Goal: Task Accomplishment & Management: Complete application form

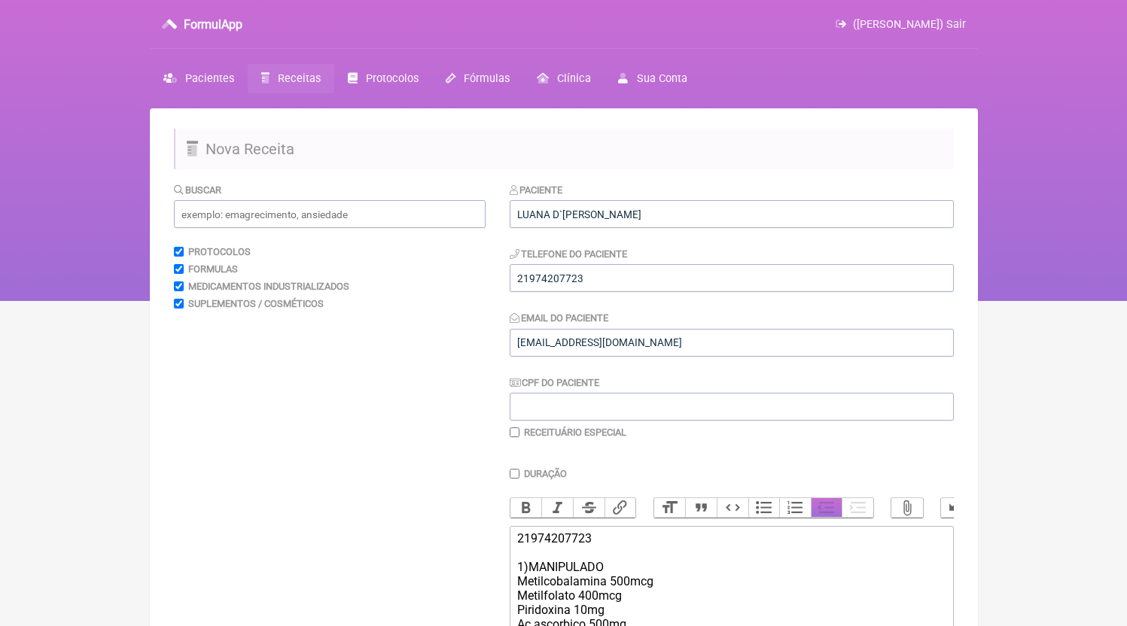
scroll to position [261, 0]
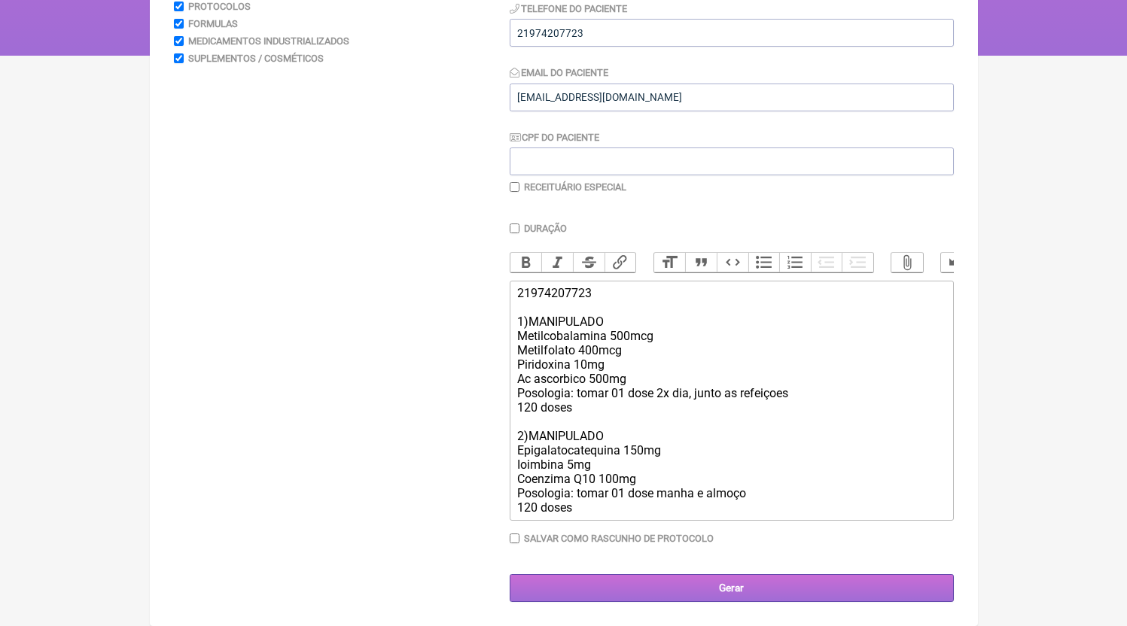
click at [736, 592] on input "Gerar" at bounding box center [732, 589] width 444 height 28
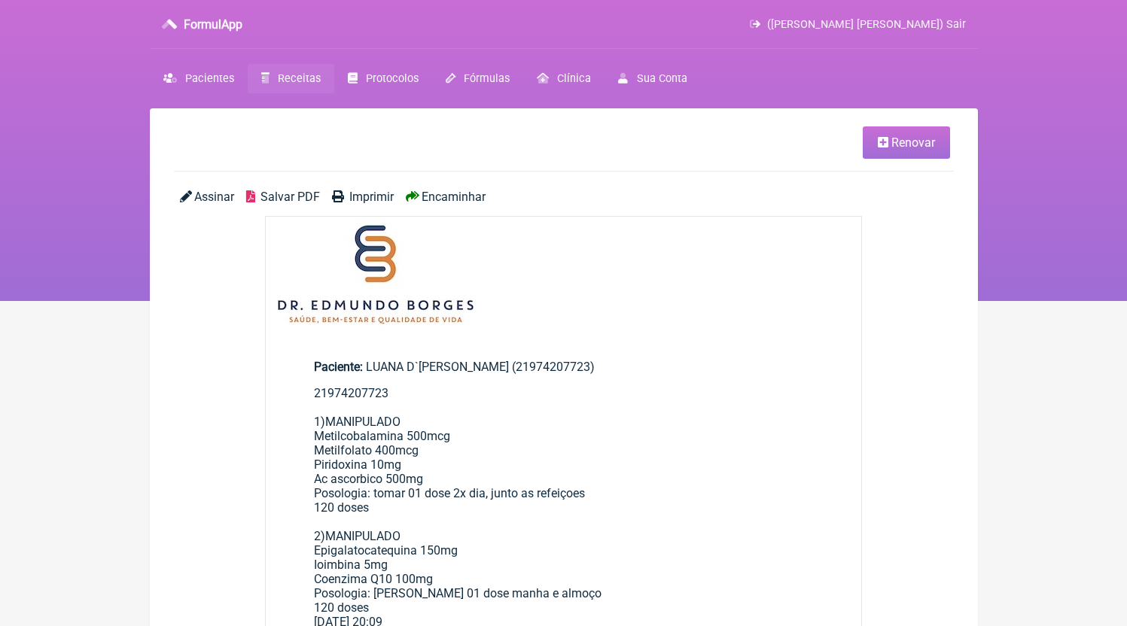
click at [292, 191] on span "Salvar PDF" at bounding box center [290, 197] width 59 height 14
click at [325, 69] on link "Receitas" at bounding box center [291, 78] width 87 height 29
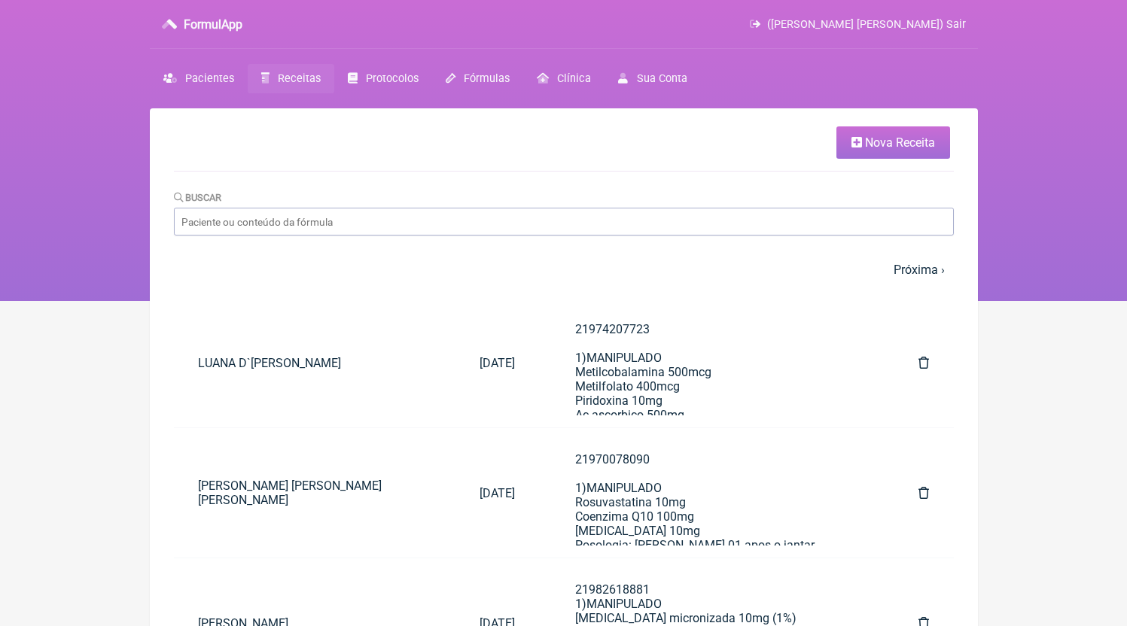
click at [872, 157] on link "Nova Receita" at bounding box center [894, 143] width 114 height 32
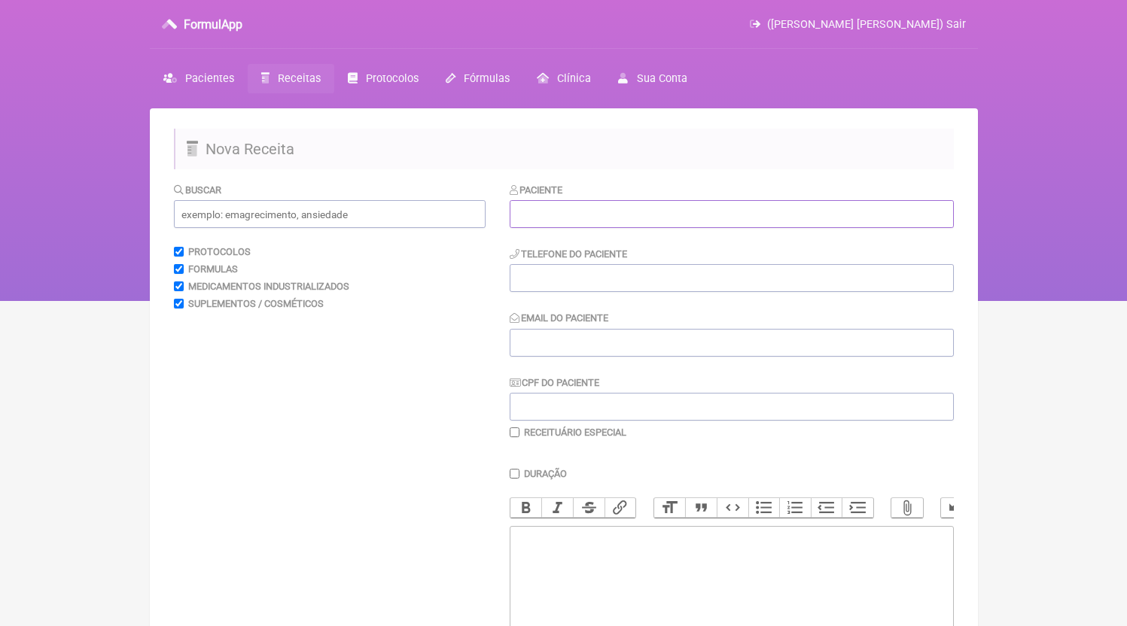
click at [617, 219] on input "text" at bounding box center [732, 214] width 444 height 28
paste input "ROSE [PERSON_NAME]"
type input "ROSE [PERSON_NAME]"
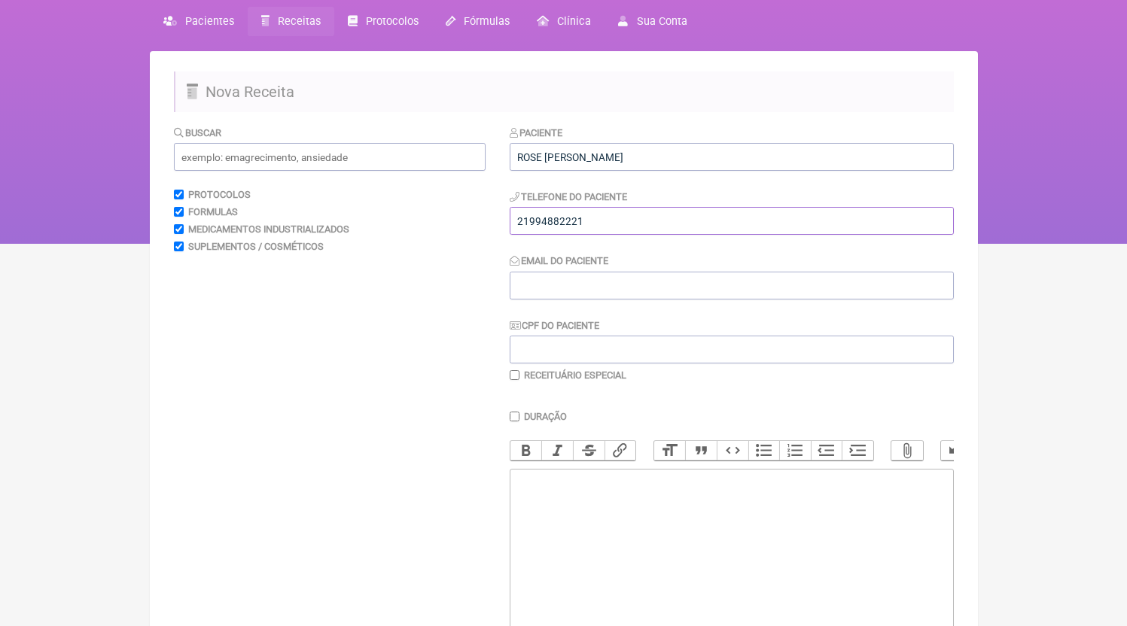
scroll to position [116, 0]
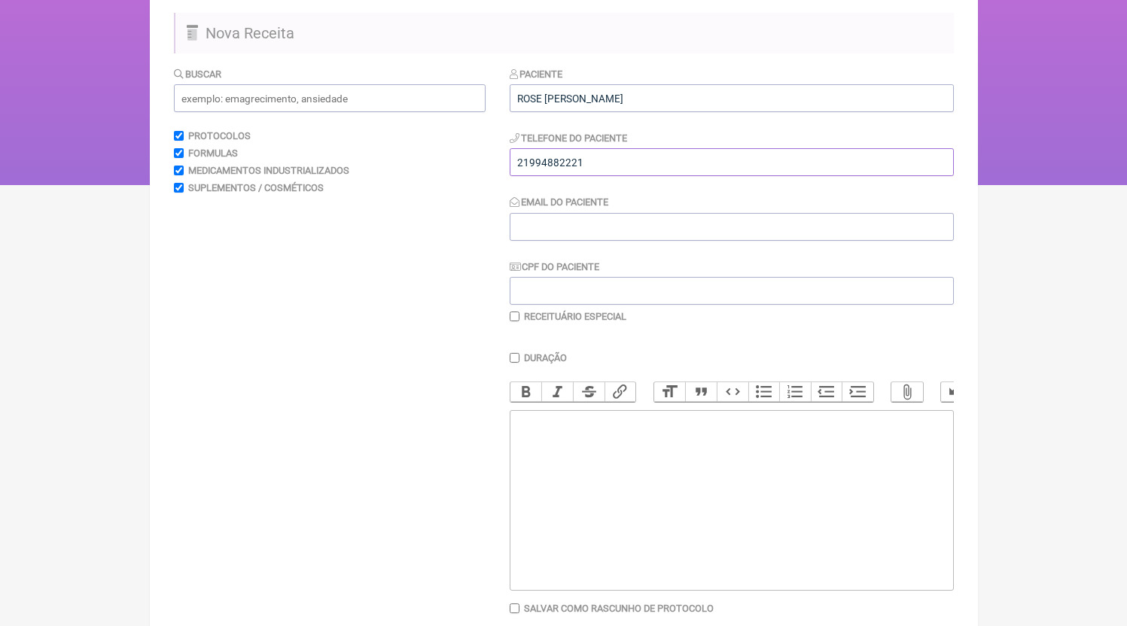
type input "21994882221"
click at [608, 486] on trix-editor at bounding box center [732, 500] width 444 height 181
paste trix-editor "<div>21994882221</div>"
type trix-editor "<div>21994882221</div>"
click at [577, 215] on input "Email do Paciente" at bounding box center [732, 227] width 444 height 28
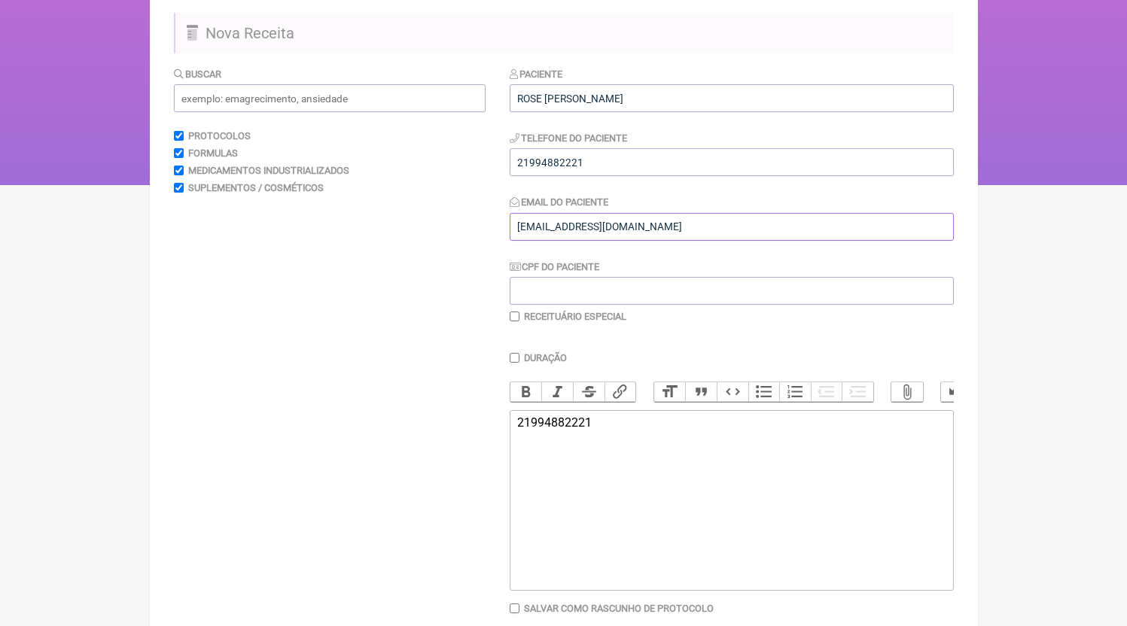
type input "[EMAIL_ADDRESS][DOMAIN_NAME]"
click at [712, 591] on trix-editor "21994882221" at bounding box center [732, 500] width 444 height 181
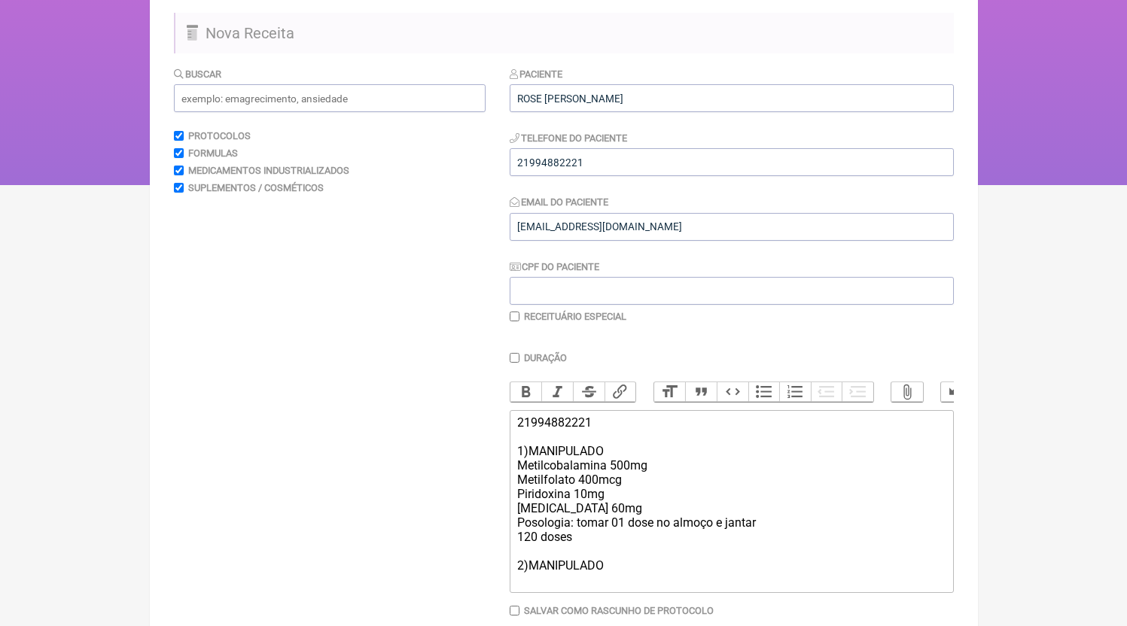
scroll to position [204, 0]
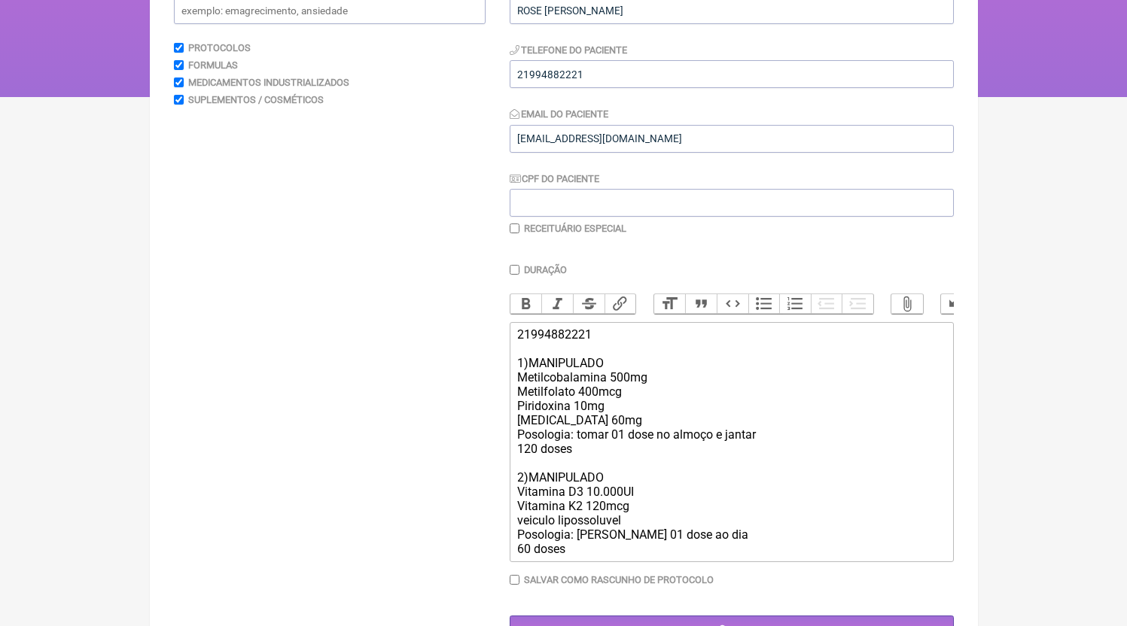
click at [606, 446] on div "21994882221 1)MANIPULADO Metilcobalamina 500mg Metilfolato 400mcg Piridoxina 10…" at bounding box center [731, 442] width 428 height 229
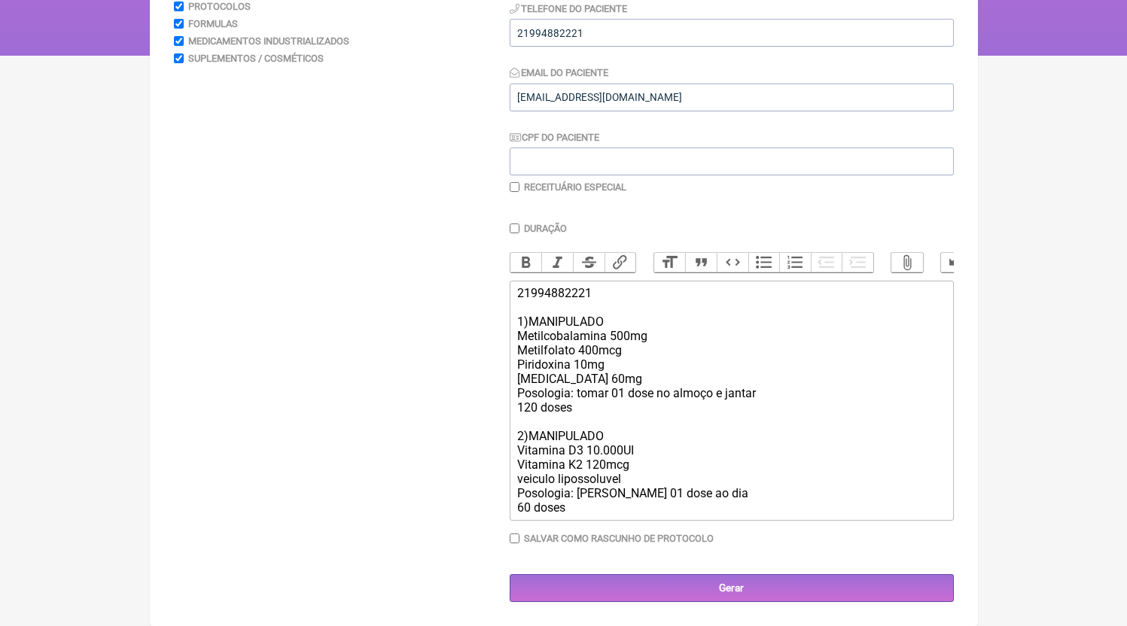
click at [578, 517] on trix-editor "21994882221 1)MANIPULADO Metilcobalamina 500mg Metilfolato 400mcg Piridoxina 10…" at bounding box center [732, 401] width 444 height 240
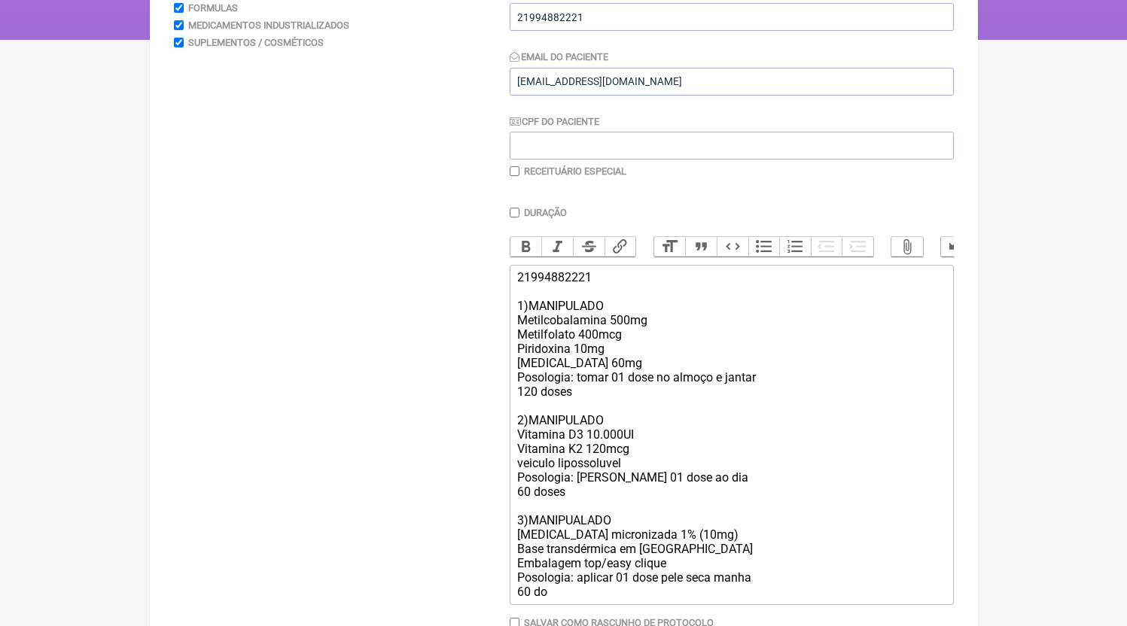
type trix-editor "<div>21994882221<br><br>1)MANIPULADO<br>Metilcobalamina 500mg<br>Metilfolato 40…"
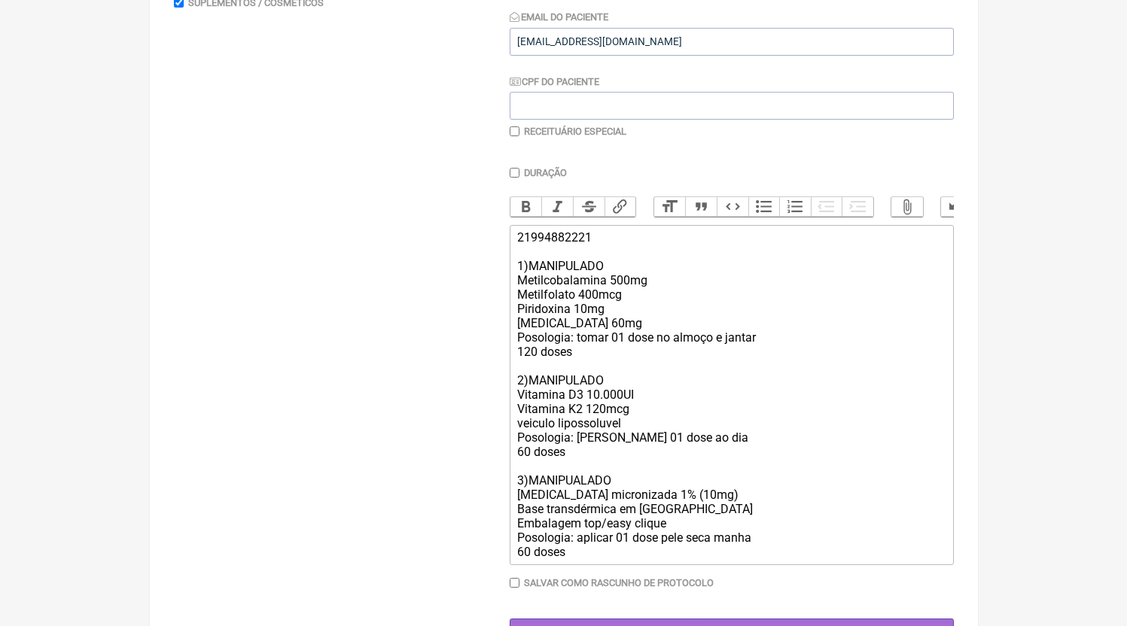
scroll to position [340, 0]
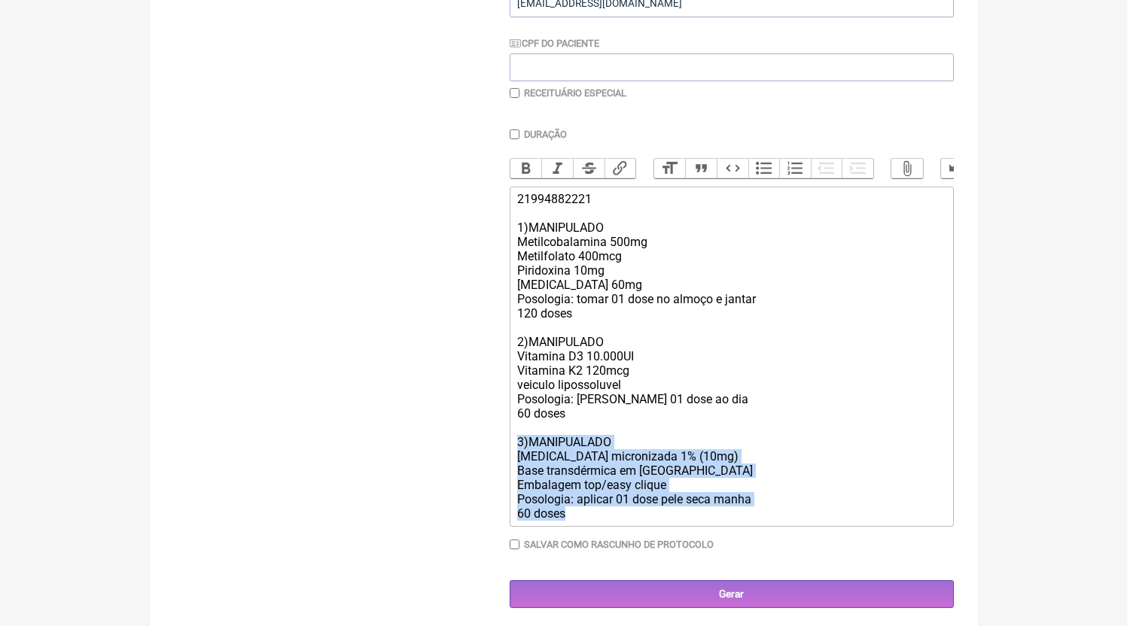
drag, startPoint x: 611, startPoint y: 528, endPoint x: 505, endPoint y: 461, distance: 126.2
click at [505, 461] on form "Buscar Protocolos Formulas Medicamentos Industrializados Suplementos / Cosmétic…" at bounding box center [564, 226] width 780 height 766
copy div "3)MANIPUALADO Testosterona micronizada 1% (10mg) Base transdérmica em Pentravan…"
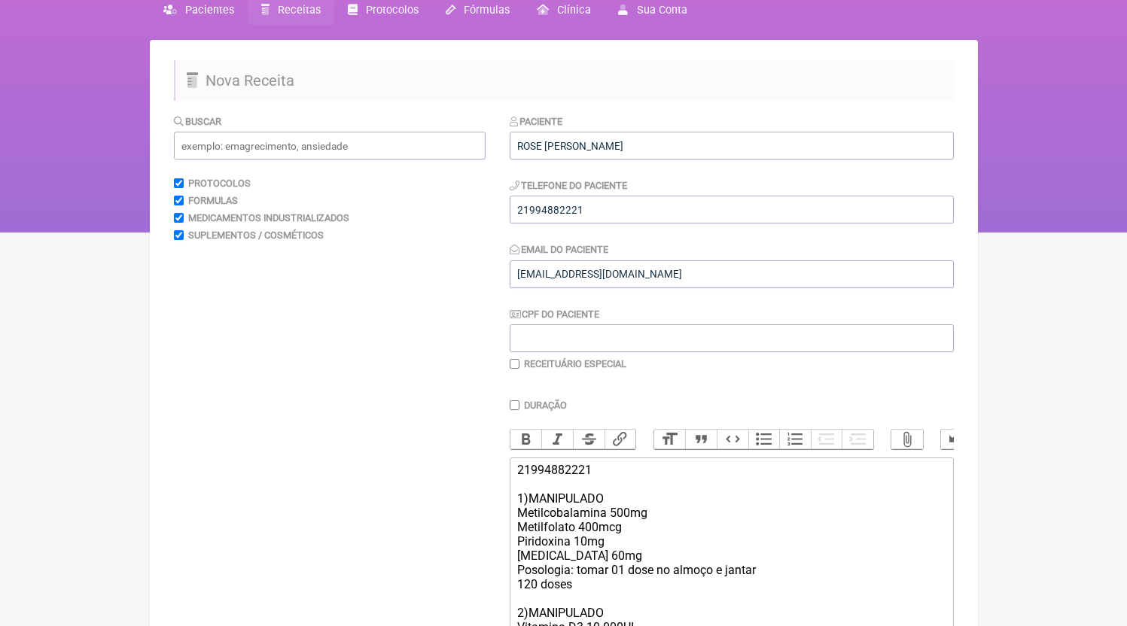
scroll to position [300, 0]
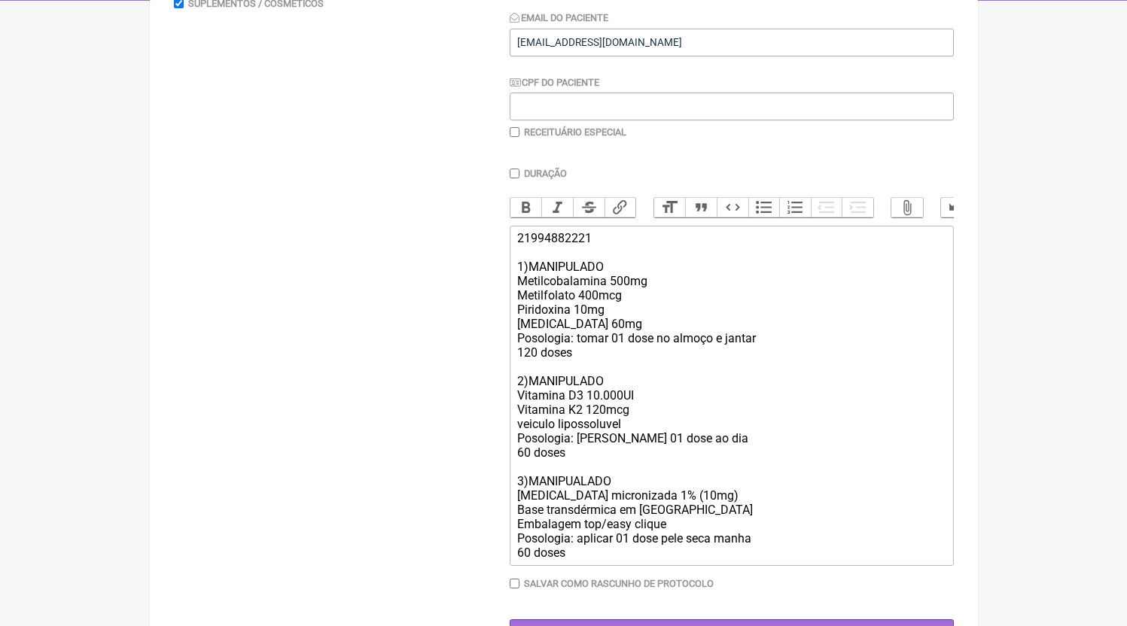
click at [533, 127] on div "Paciente ROSE ANGELA GONDIM DA SILVA Telefone do Paciente 21994882221 Email do …" at bounding box center [732, 10] width 444 height 257
click at [537, 130] on label "Receituário Especial" at bounding box center [575, 132] width 102 height 11
checkbox input "true"
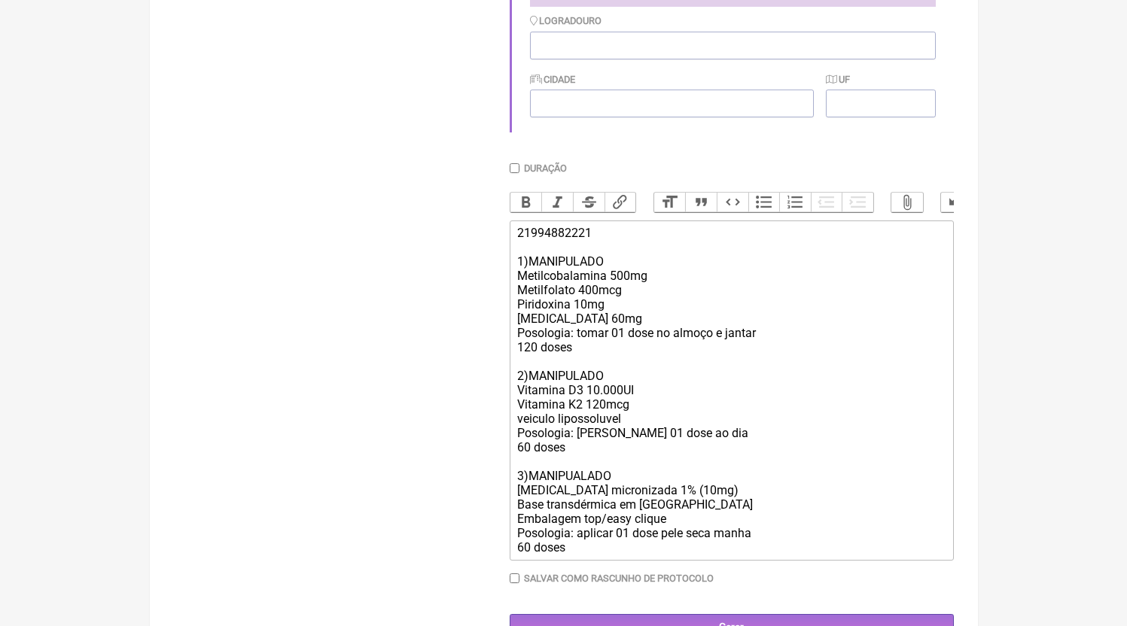
scroll to position [555, 0]
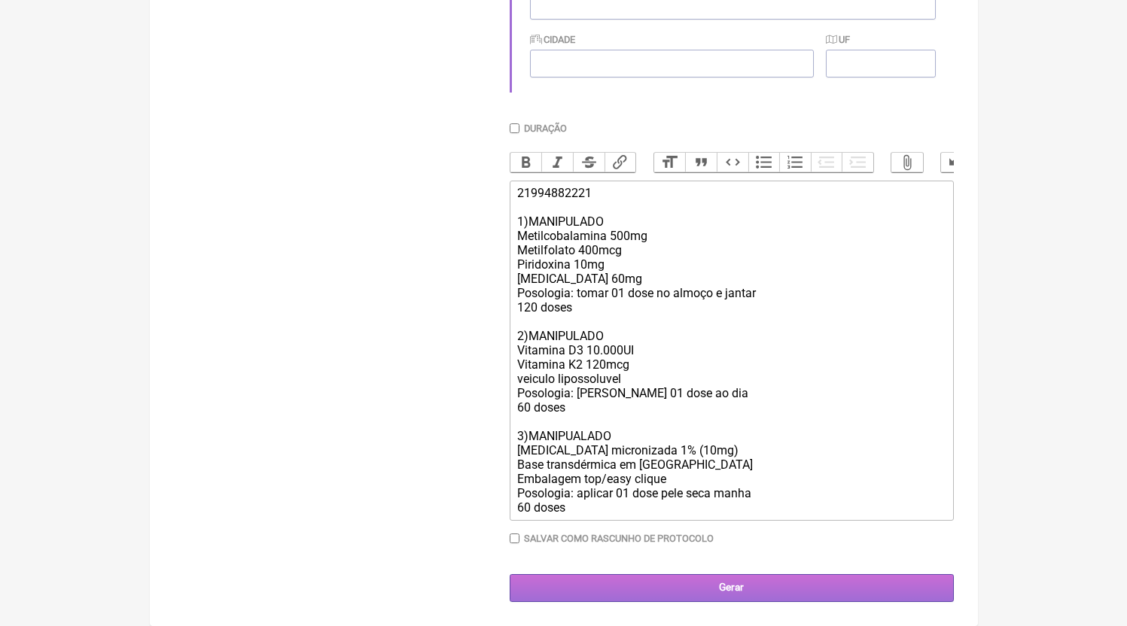
click at [759, 596] on input "Gerar" at bounding box center [732, 589] width 444 height 28
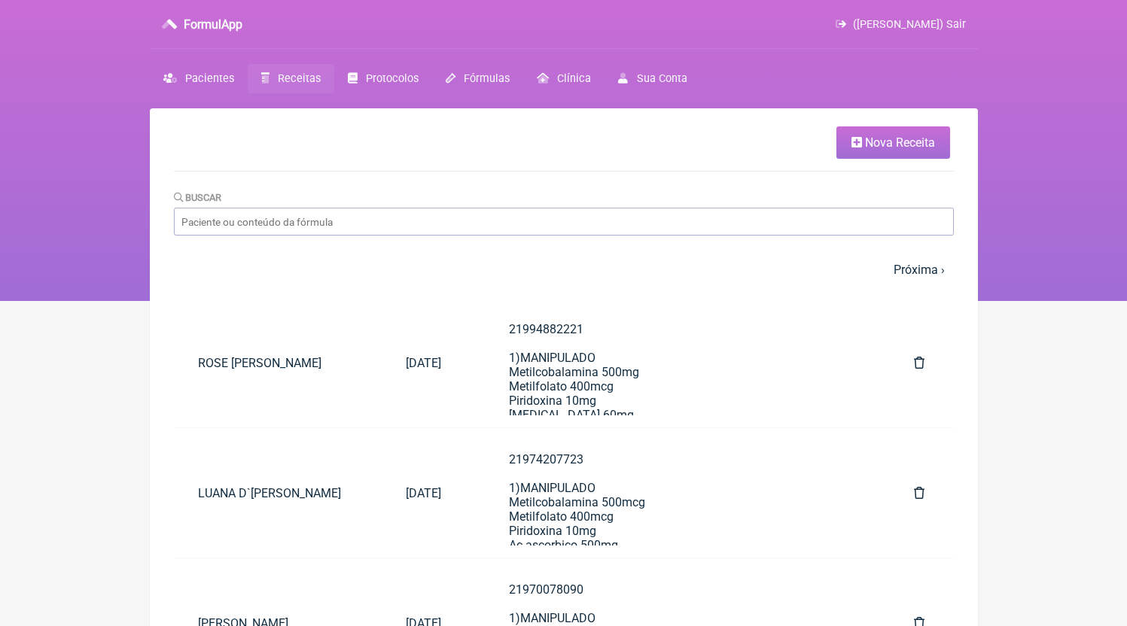
click at [863, 146] on link "Nova Receita" at bounding box center [894, 143] width 114 height 32
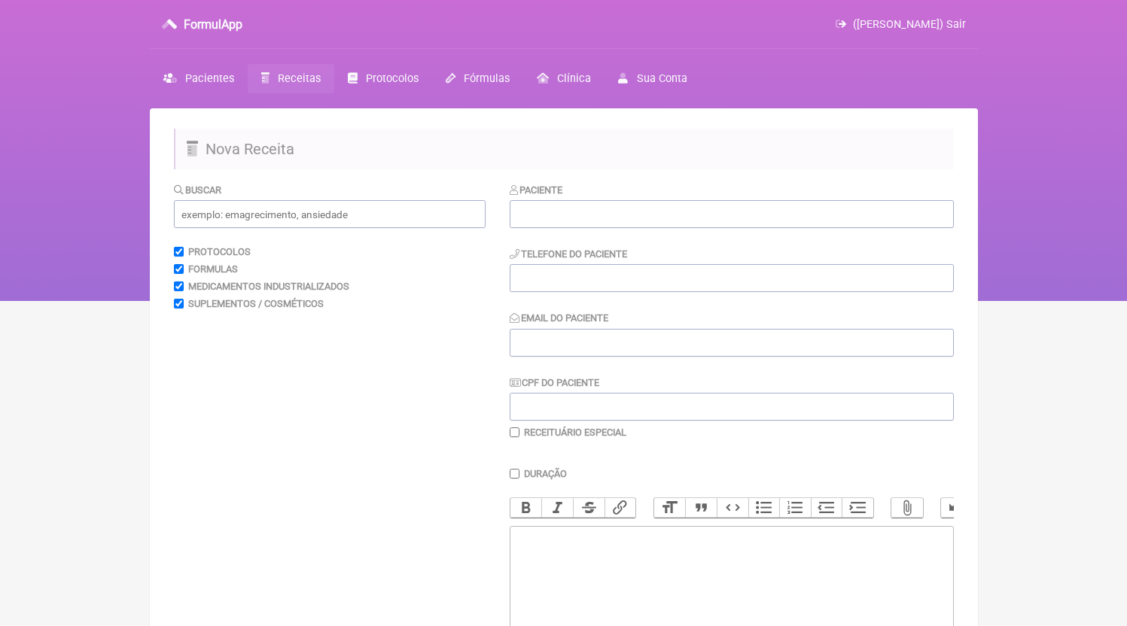
click at [671, 232] on div "Paciente Telefone do Paciente Email do Paciente CPF do Paciente Receituário Esp…" at bounding box center [732, 310] width 444 height 257
click at [590, 219] on input "text" at bounding box center [732, 214] width 444 height 28
paste input "[PERSON_NAME],"
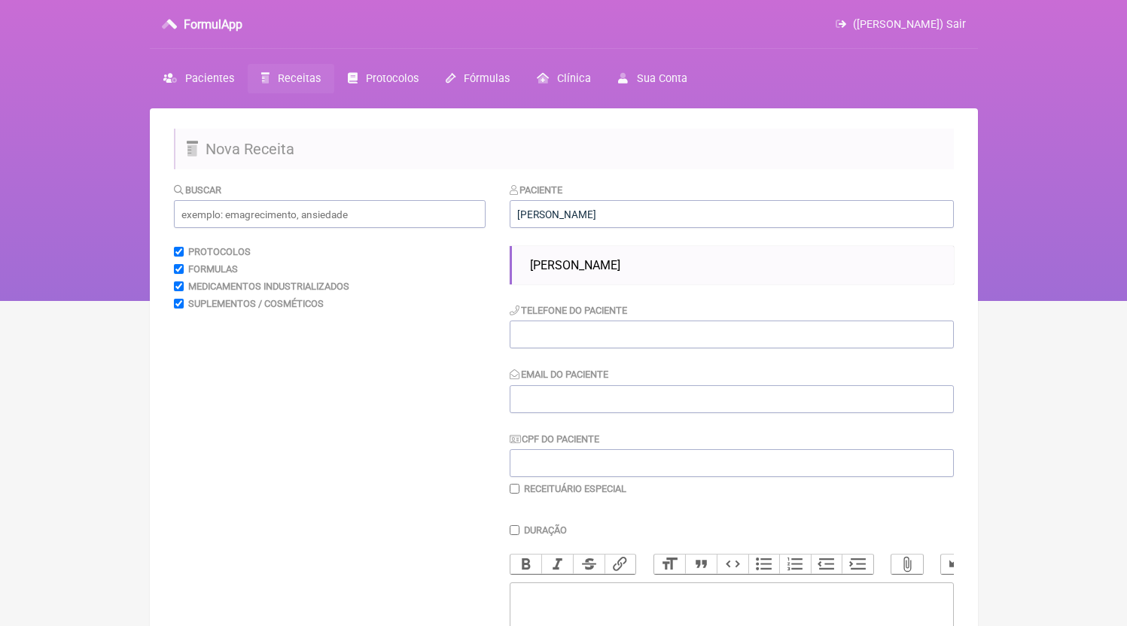
click at [620, 249] on ul "[PERSON_NAME]" at bounding box center [732, 265] width 444 height 38
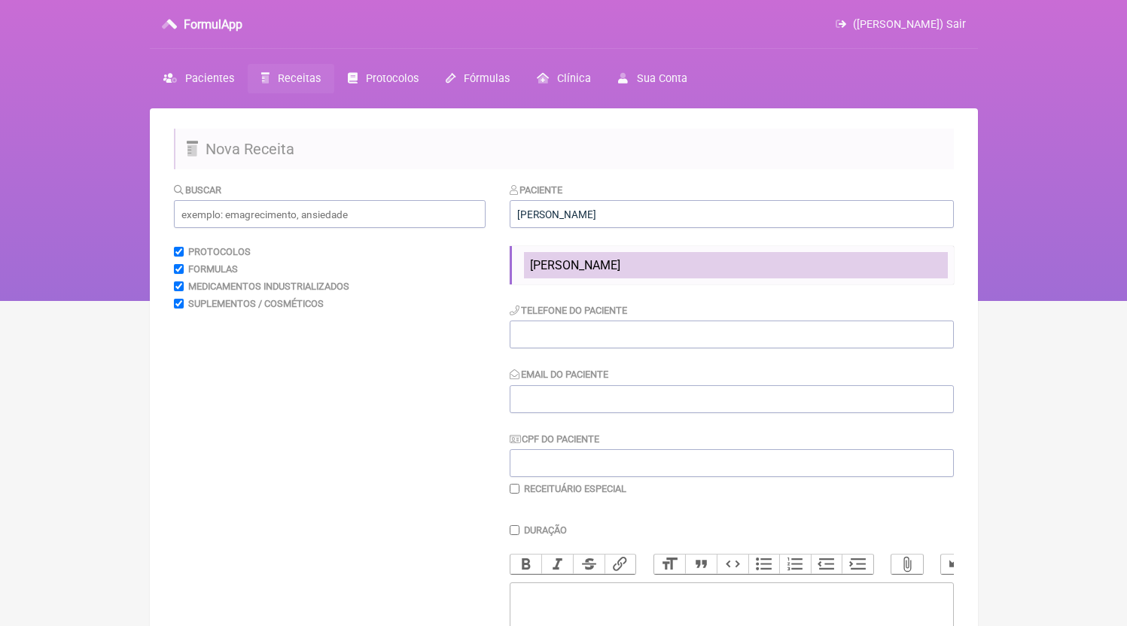
click at [619, 259] on li "[PERSON_NAME]" at bounding box center [736, 265] width 424 height 26
type input "[PERSON_NAME]"
type input "21999579524"
type input "[EMAIL_ADDRESS][DOMAIN_NAME]"
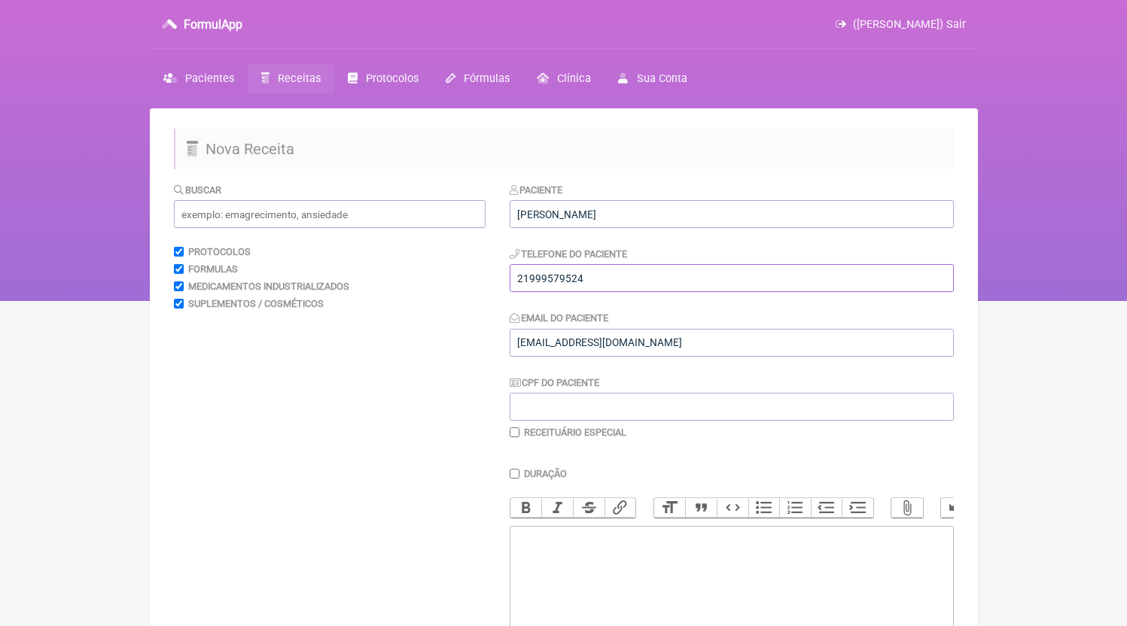
click at [580, 292] on input "21999579524" at bounding box center [732, 278] width 444 height 28
click at [583, 286] on input "21999579524" at bounding box center [732, 278] width 444 height 28
click at [604, 611] on trix-editor at bounding box center [732, 616] width 444 height 181
paste trix-editor "<div>21999579524</div>"
paste trix-editor "<div>21999579524<br><br>21999579524<br>1) MANIPULADO<br>Dimpless | 40mg<br>Moro…"
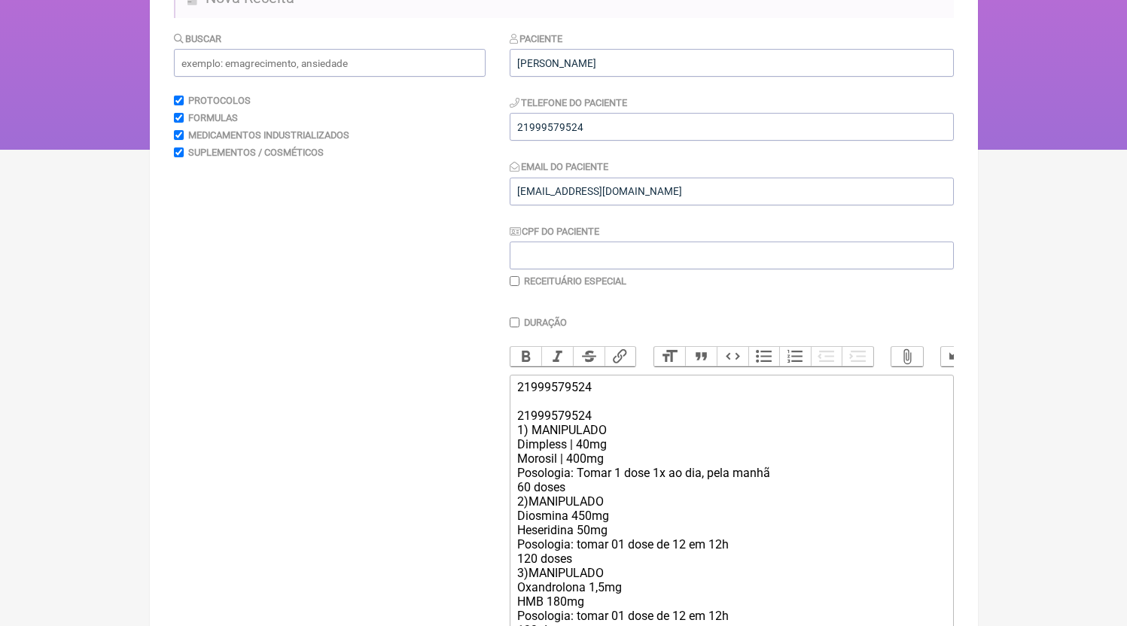
scroll to position [376, 0]
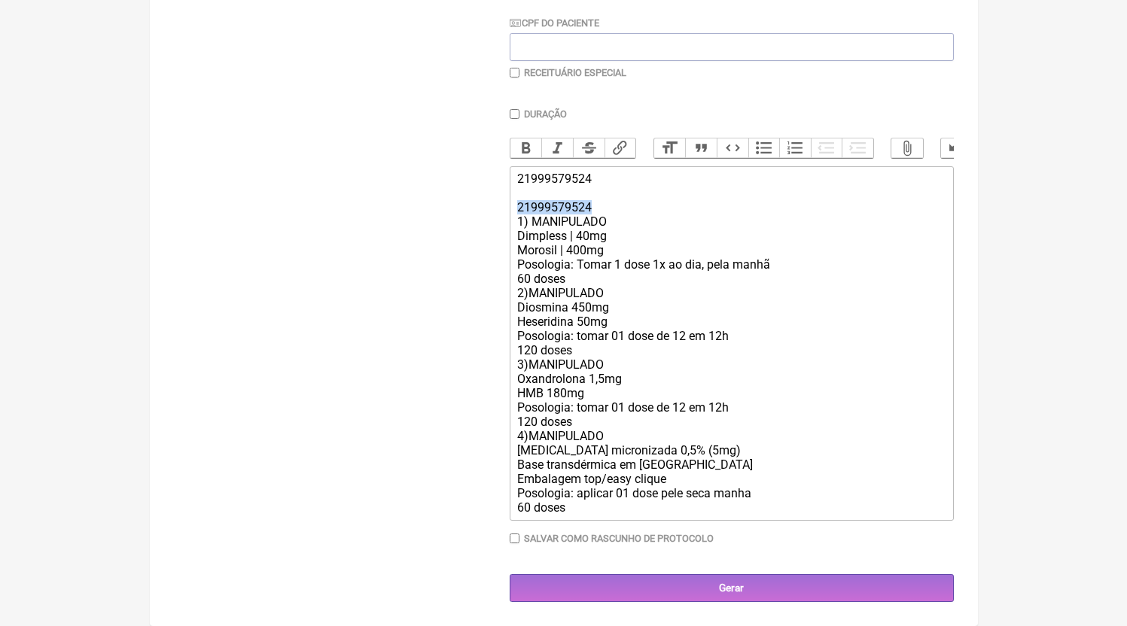
drag, startPoint x: 599, startPoint y: 208, endPoint x: 479, endPoint y: 212, distance: 119.8
click at [479, 212] on form "Buscar Protocolos Formulas Medicamentos Industrializados Suplementos / Cosmétic…" at bounding box center [564, 212] width 780 height 780
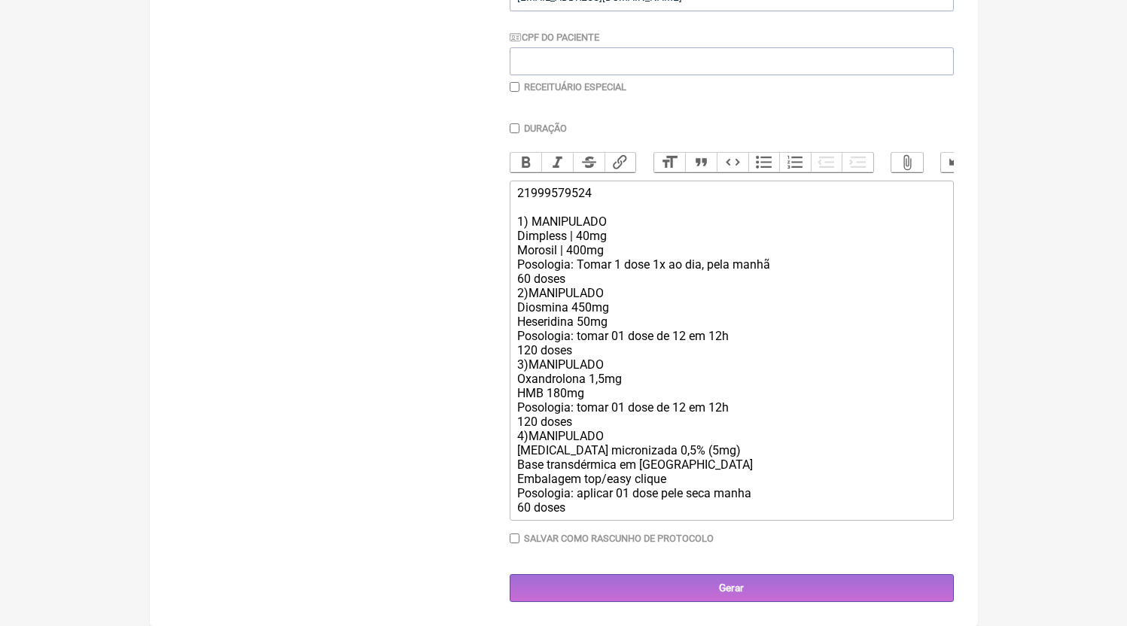
scroll to position [361, 0]
click at [585, 285] on div "21999579524 1) MANIPULADO Dimpless | 40mg Morosil | 400mg Posologia: Tomar 1 do…" at bounding box center [731, 350] width 428 height 329
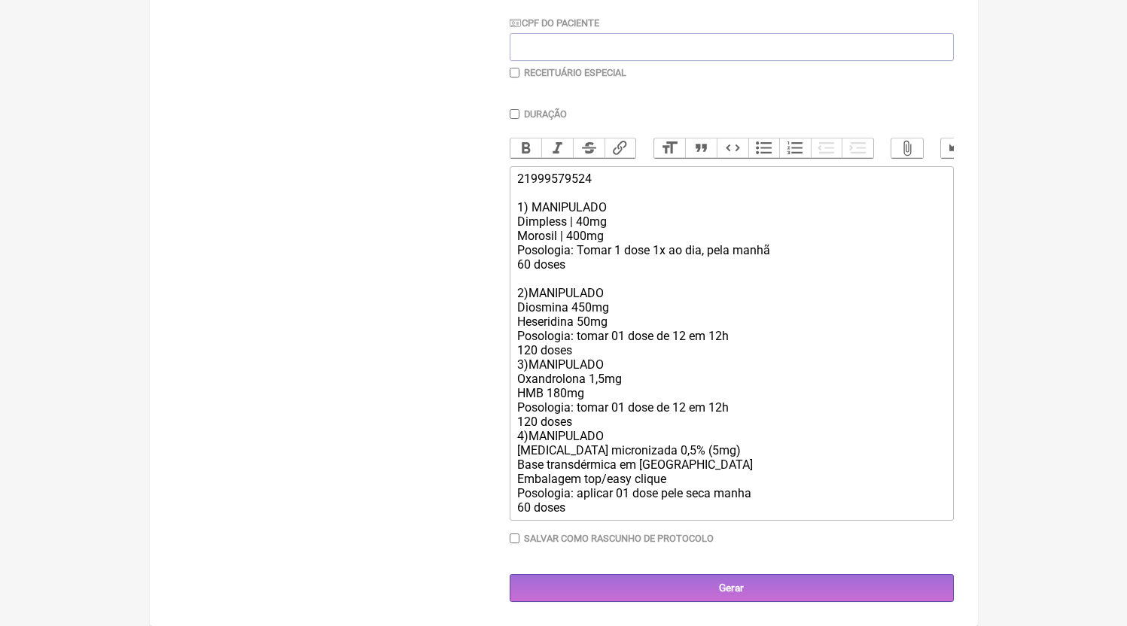
click at [593, 367] on div "21999579524 1) MANIPULADO Dimpless | 40mg Morosil | 400mg Posologia: Tomar 1 do…" at bounding box center [731, 343] width 428 height 343
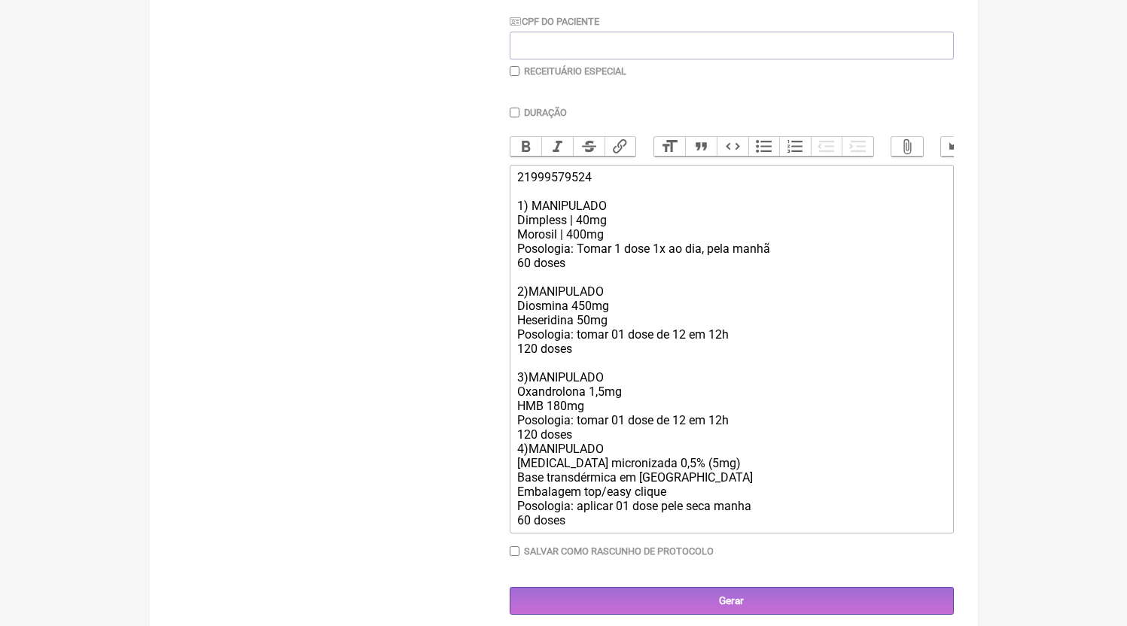
click at [597, 406] on div "21999579524 1) MANIPULADO Dimpless | 40mg Morosil | 400mg Posologia: Tomar 1 do…" at bounding box center [731, 349] width 428 height 358
click at [614, 456] on div "21999579524 1) MANIPULADO Dimpless | 40mg Morosil | 400mg Posologia: Tomar 1 do…" at bounding box center [731, 349] width 428 height 358
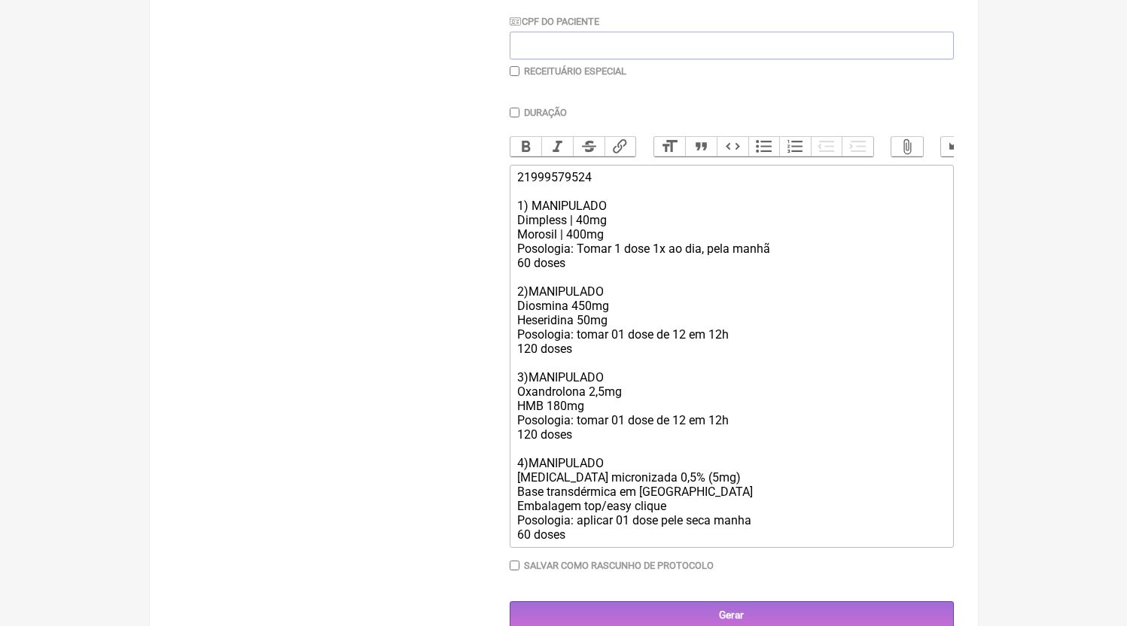
click at [626, 255] on div "21999579524 1) MANIPULADO Dimpless | 40mg Morosil | 400mg Posologia: Tomar 1 do…" at bounding box center [731, 356] width 428 height 372
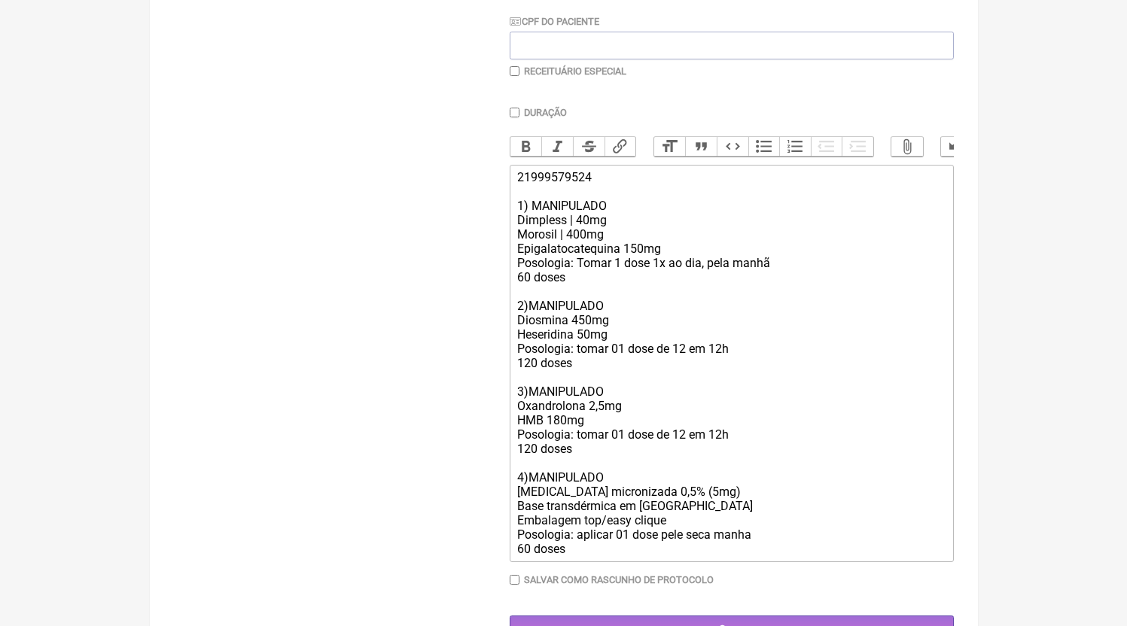
type trix-editor "<div>21999579524<br><br>1) MANIPULADO<br>Dimpless | 40mg<br>Morosil | 400mg<br>…"
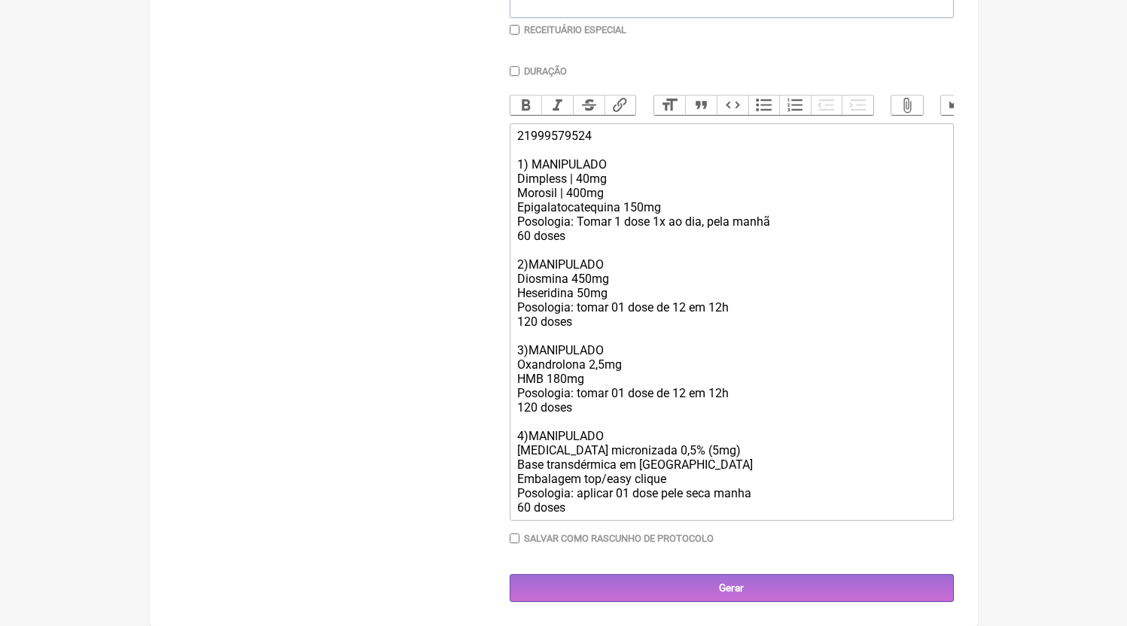
scroll to position [99, 0]
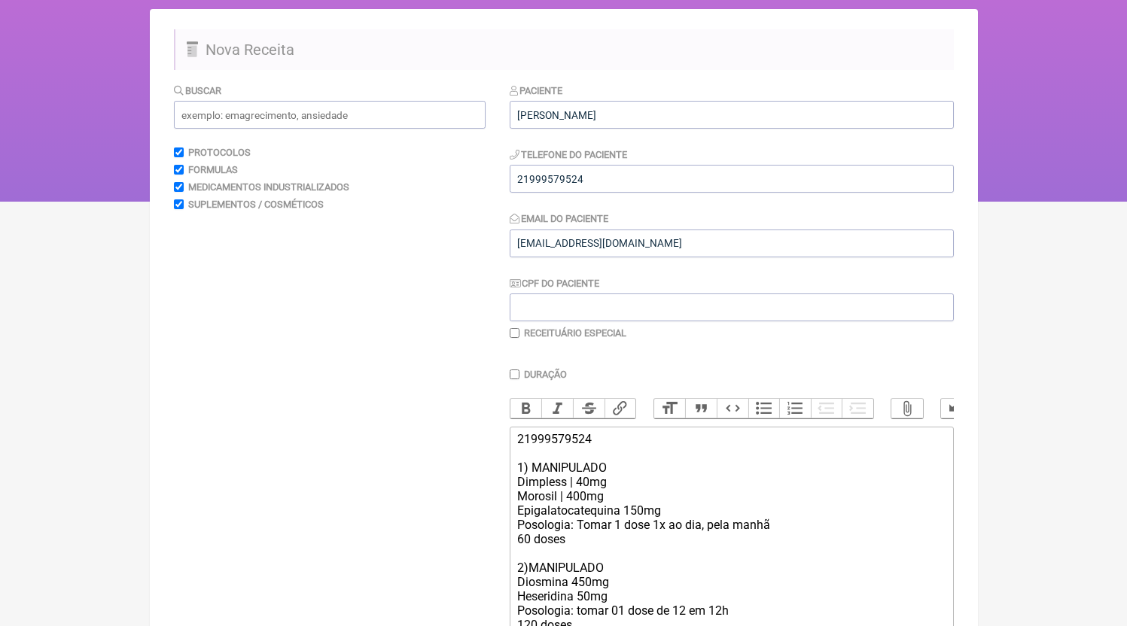
click at [542, 339] on label "Receituário Especial" at bounding box center [575, 333] width 102 height 11
checkbox input "true"
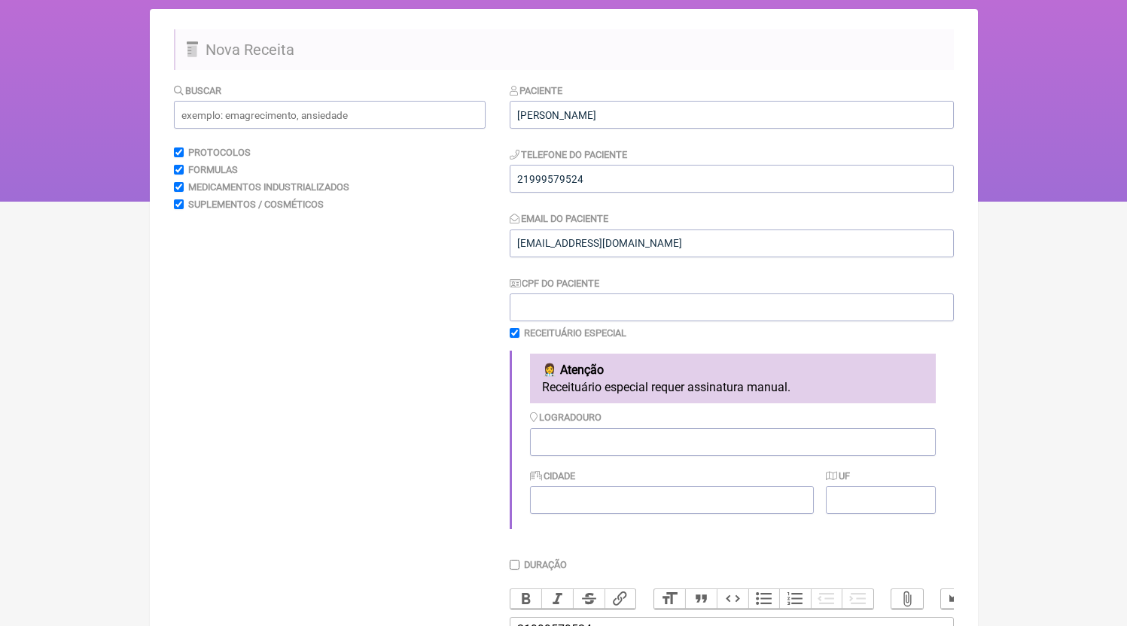
scroll to position [612, 0]
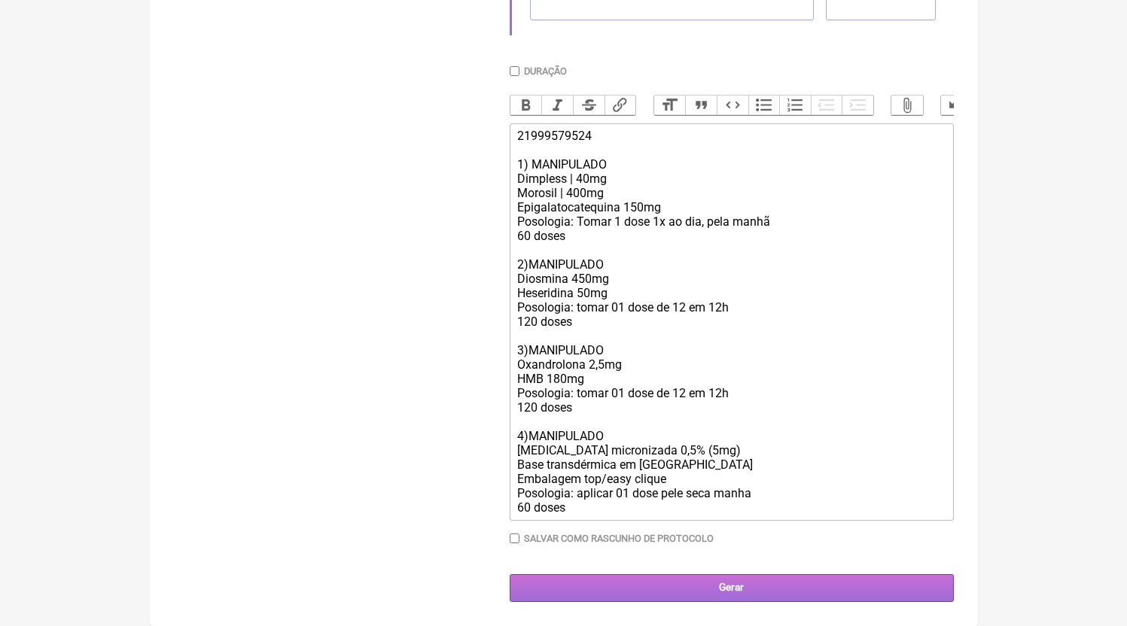
click at [609, 587] on input "Gerar" at bounding box center [732, 589] width 444 height 28
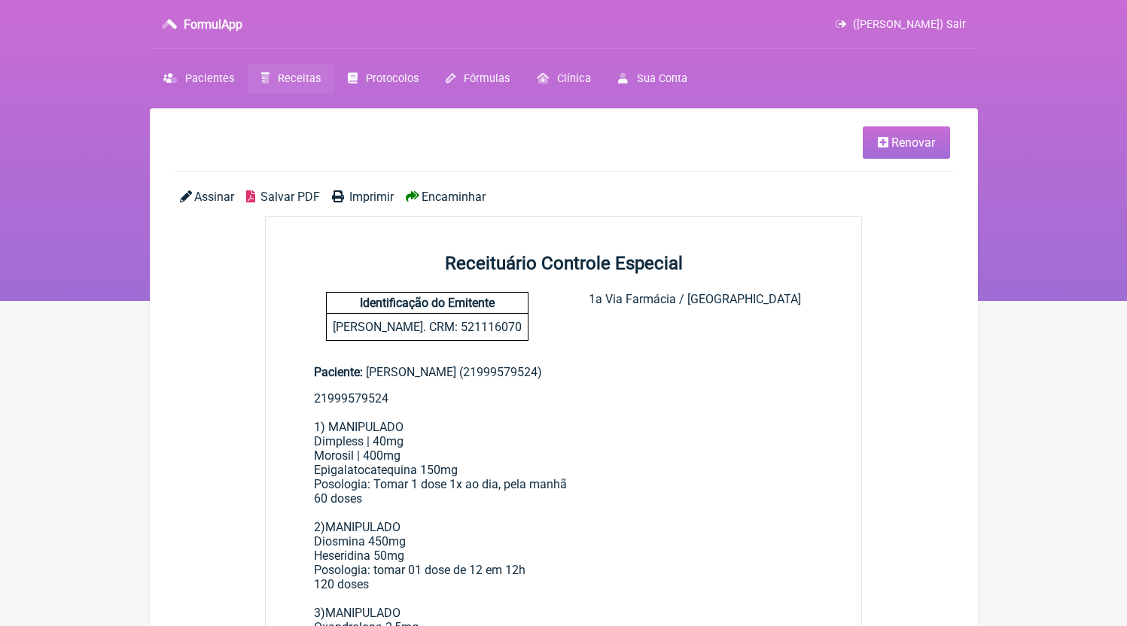
click at [285, 193] on span "Salvar PDF" at bounding box center [290, 197] width 59 height 14
